Goal: Information Seeking & Learning: Learn about a topic

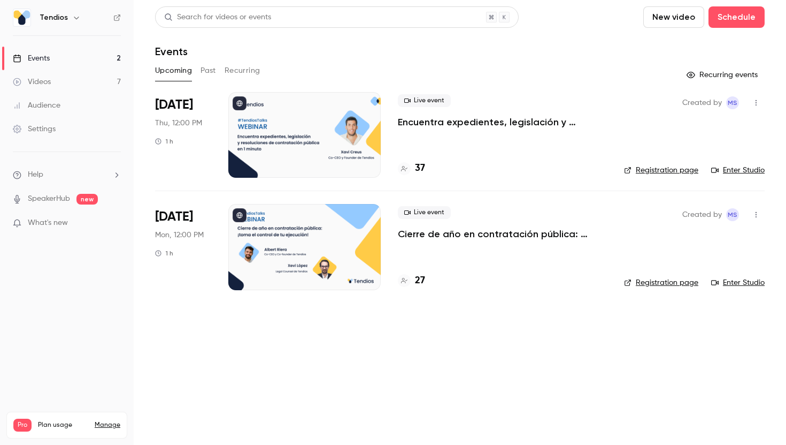
click at [79, 84] on link "Videos 7" at bounding box center [67, 82] width 134 height 24
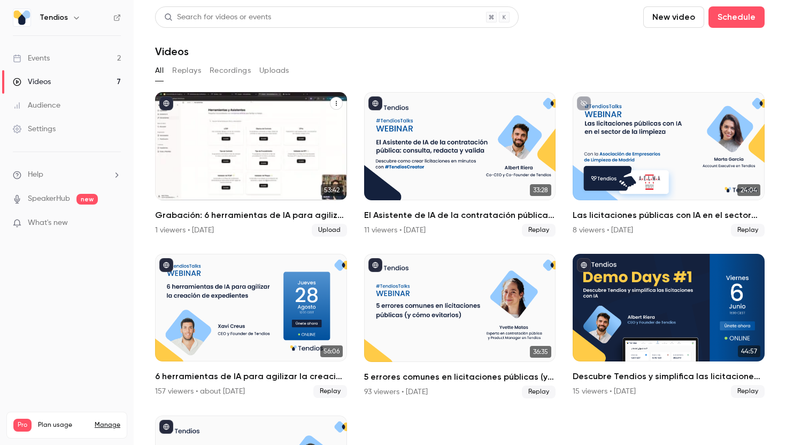
click at [228, 104] on div "Grabación: 6 herramientas de IA para agilizar la creación de expedientes" at bounding box center [251, 146] width 192 height 108
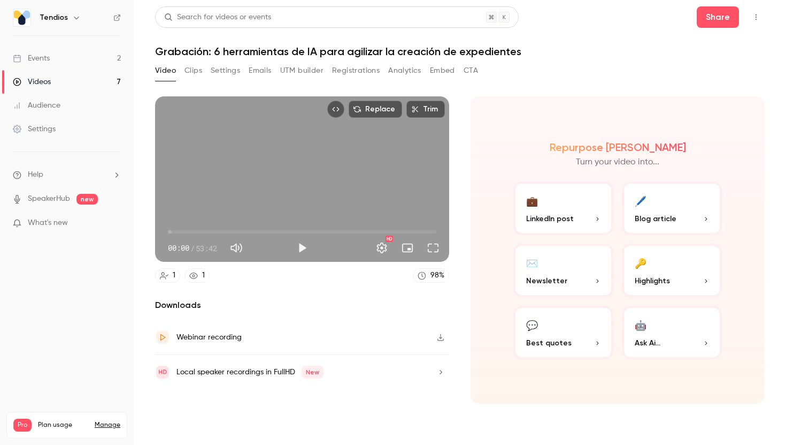
click at [350, 72] on button "Registrations" at bounding box center [356, 70] width 48 height 17
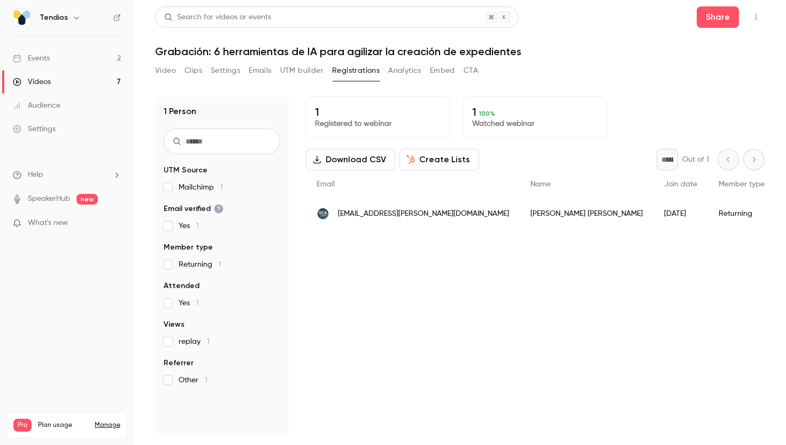
click at [73, 62] on link "Events 2" at bounding box center [67, 59] width 134 height 24
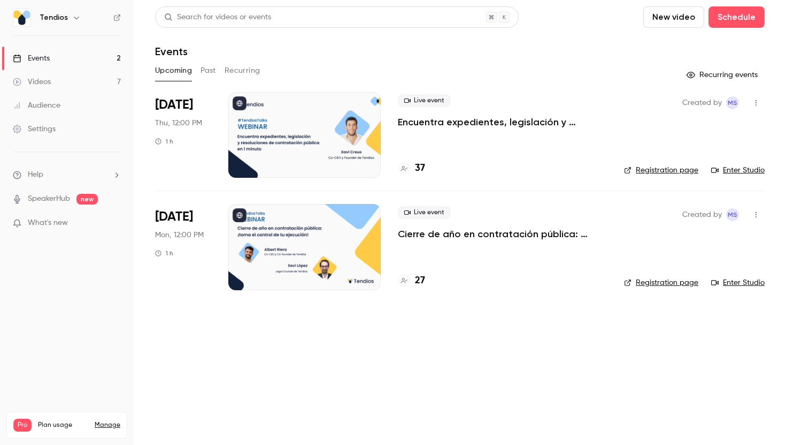
click at [443, 119] on p "Encuentra expedientes, legislación y resoluciones de contratación pública en 1 …" at bounding box center [502, 122] width 209 height 13
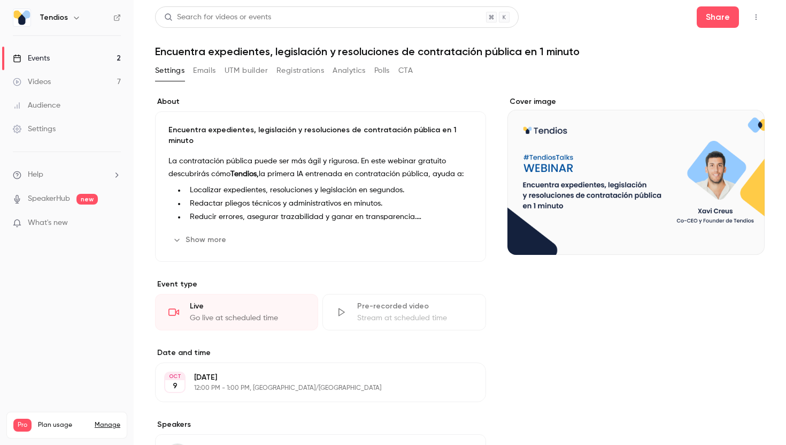
click at [319, 68] on button "Registrations" at bounding box center [301, 70] width 48 height 17
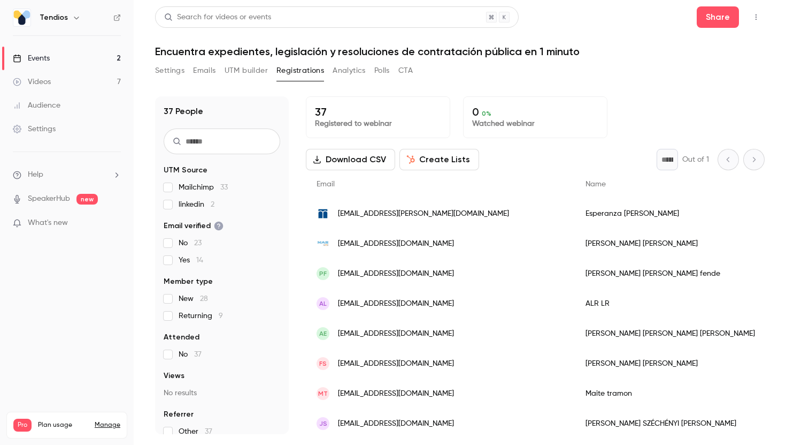
click at [65, 59] on link "Events 2" at bounding box center [67, 59] width 134 height 24
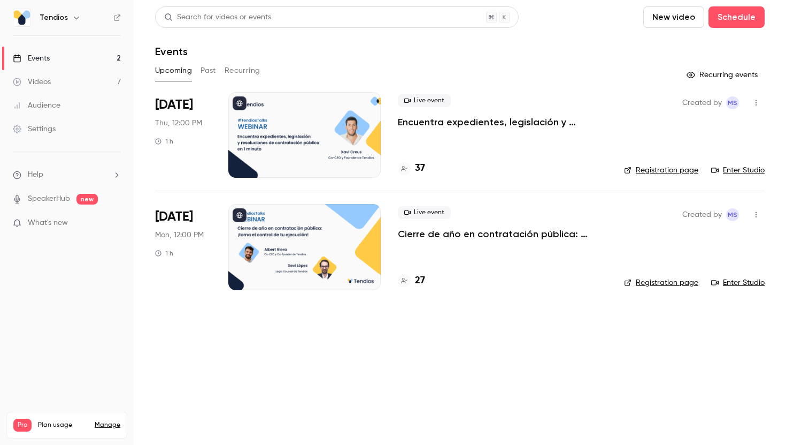
click at [480, 234] on p "Cierre de año en contratación pública: ¡toma el control de tu ejecución!" at bounding box center [502, 233] width 209 height 13
click at [47, 79] on div "Videos" at bounding box center [32, 81] width 38 height 11
